Goal: Find specific page/section: Find specific page/section

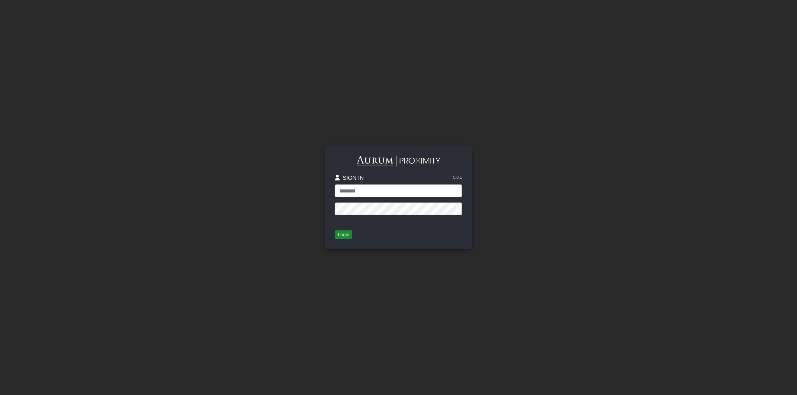
type input "*****"
click at [344, 230] on button "Login" at bounding box center [343, 234] width 17 height 9
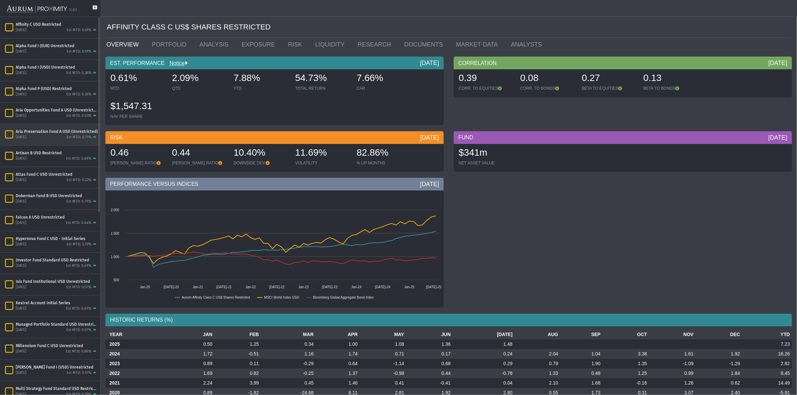
click at [36, 132] on div "Aria Preservation Fund A USD (Unrestricted)" at bounding box center [57, 131] width 82 height 5
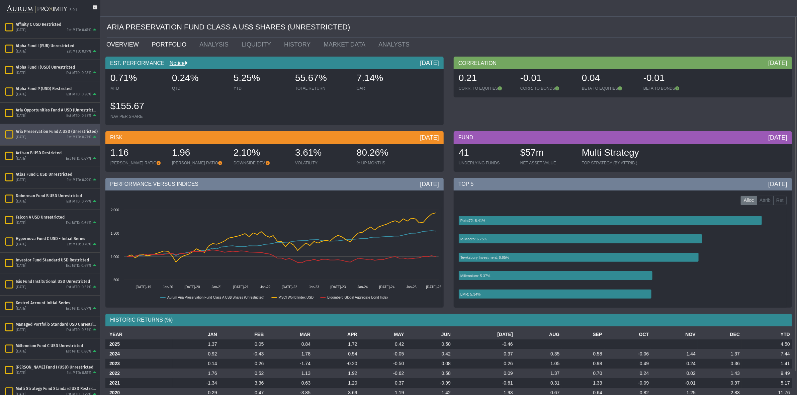
click at [166, 42] on link "PORTFOLIO" at bounding box center [171, 44] width 48 height 13
